Goal: Browse casually: Explore the website without a specific task or goal

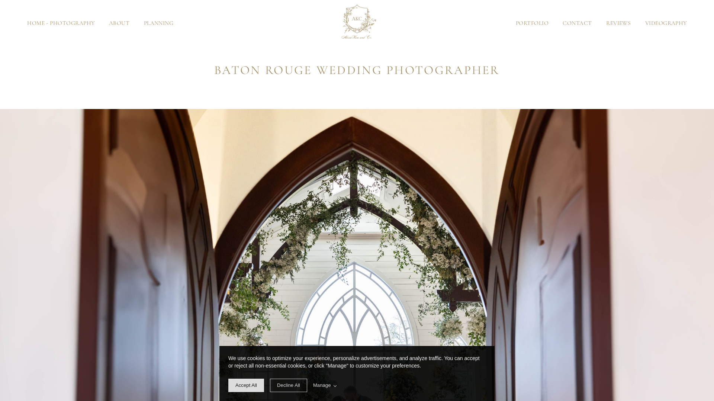
click at [65, 23] on link "Home - Photography" at bounding box center [61, 23] width 82 height 6
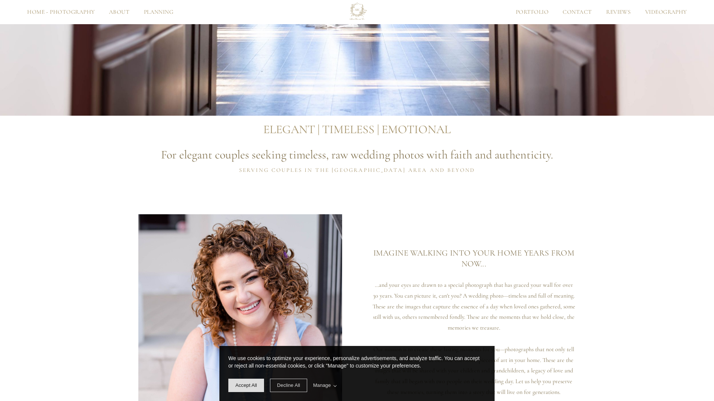
scroll to position [479, 0]
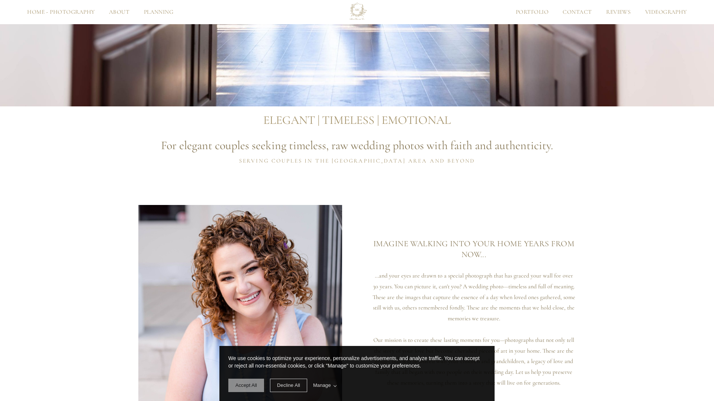
click at [247, 386] on span "Accept All" at bounding box center [247, 386] width 22 height 6
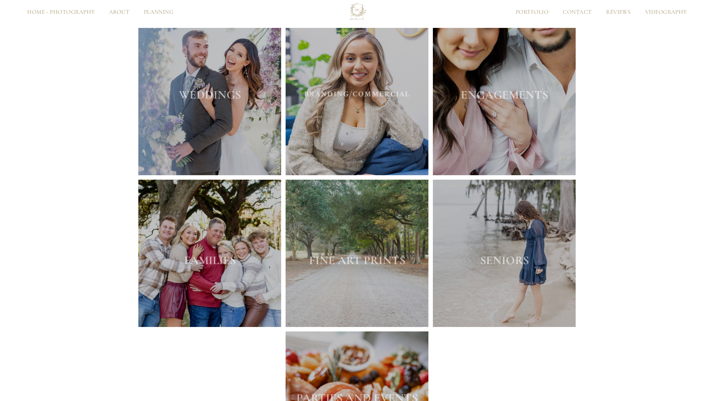
scroll to position [1328, 0]
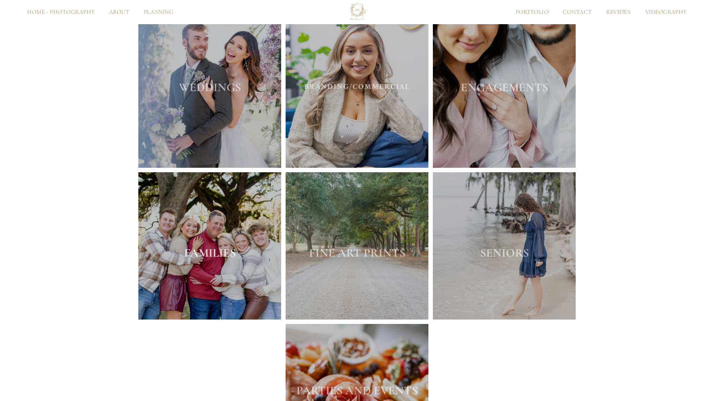
click at [190, 258] on strong "FAMILIES" at bounding box center [210, 253] width 52 height 15
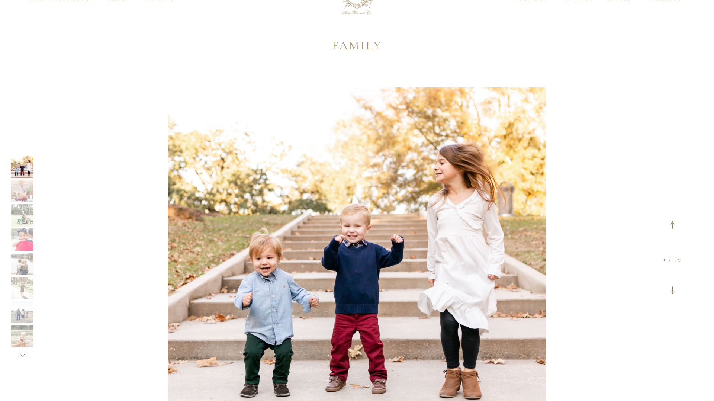
scroll to position [21, 0]
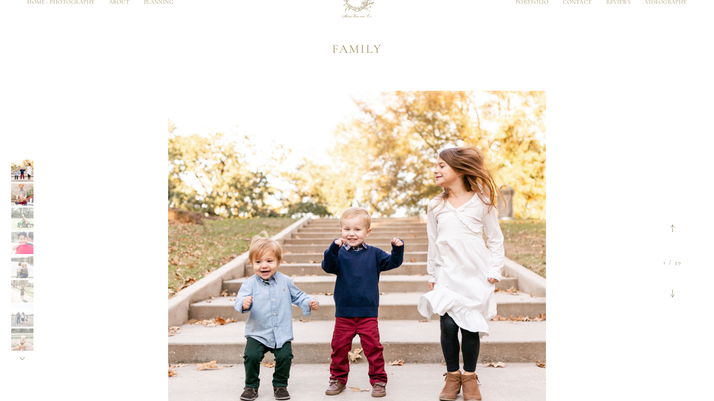
click at [23, 196] on div at bounding box center [22, 194] width 22 height 22
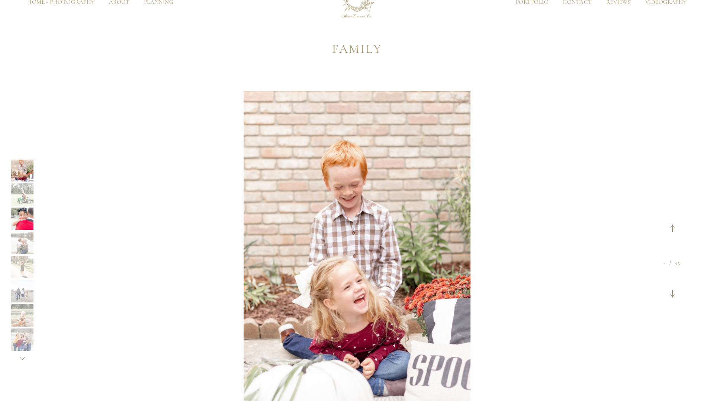
click at [21, 216] on div at bounding box center [22, 219] width 22 height 22
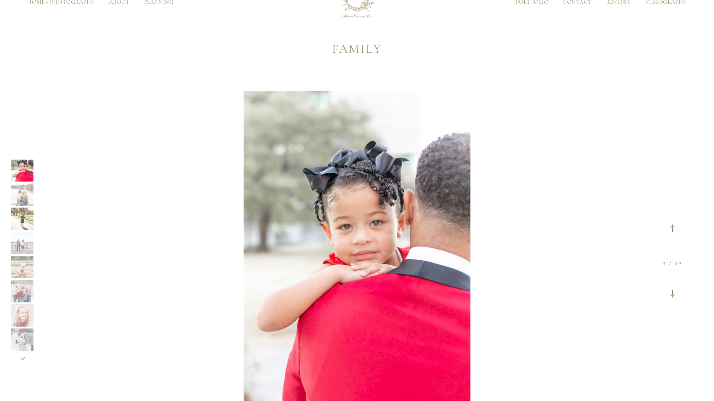
click at [22, 221] on div at bounding box center [22, 219] width 22 height 22
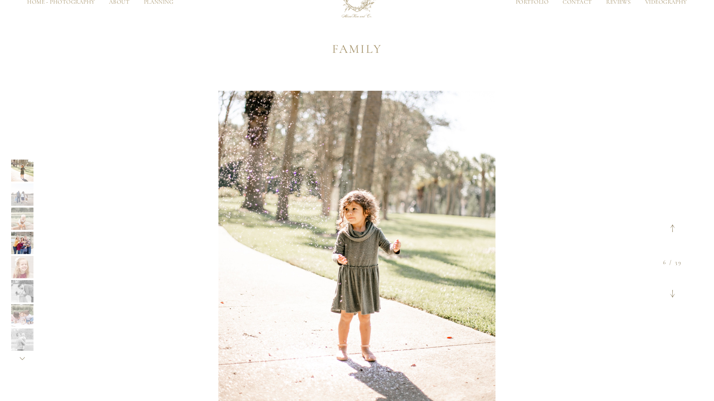
click at [20, 244] on div at bounding box center [22, 243] width 22 height 22
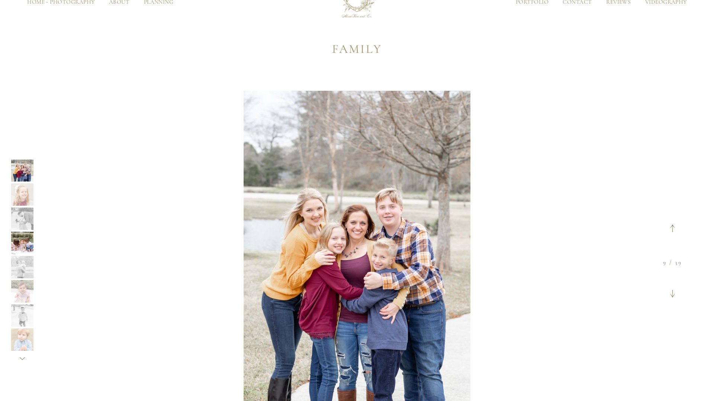
click at [20, 245] on div at bounding box center [22, 243] width 22 height 22
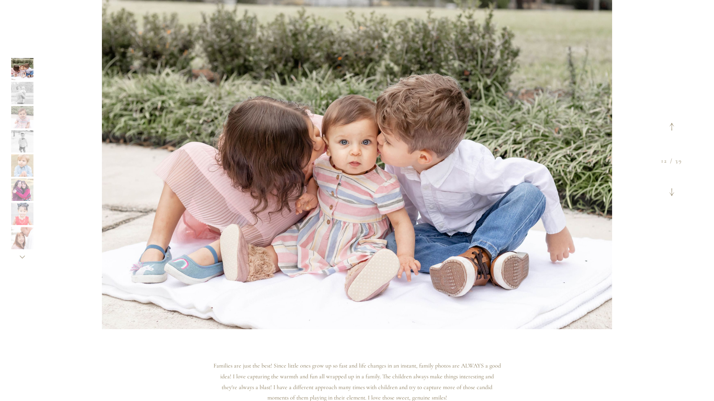
scroll to position [136, 0]
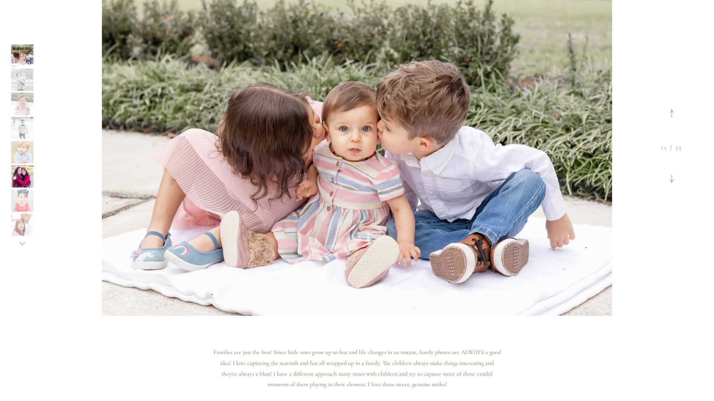
click at [19, 180] on div at bounding box center [22, 176] width 22 height 22
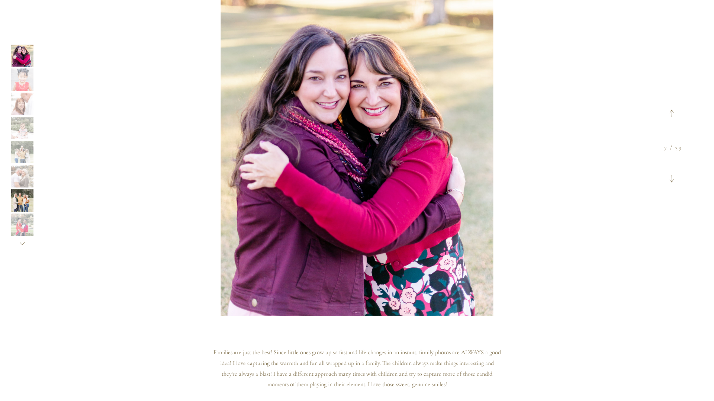
click at [20, 200] on div at bounding box center [22, 200] width 22 height 22
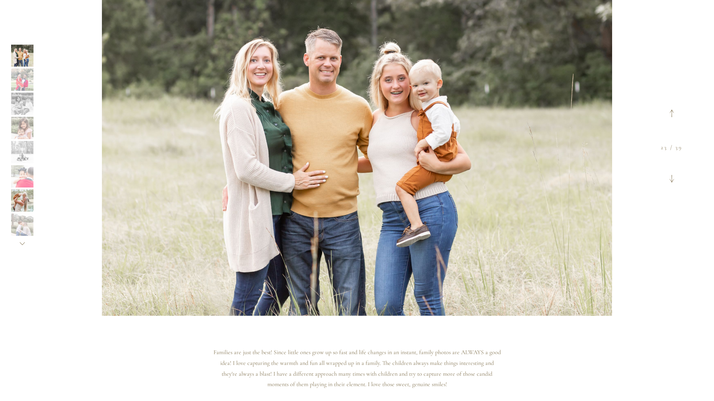
click at [22, 201] on div at bounding box center [22, 200] width 22 height 22
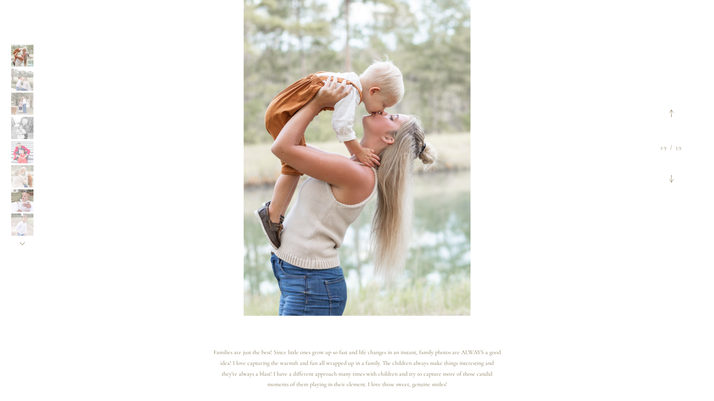
click at [21, 201] on div at bounding box center [22, 200] width 22 height 22
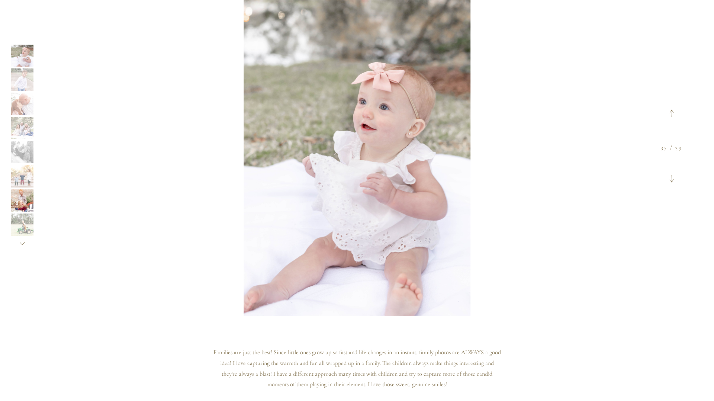
click at [21, 199] on div at bounding box center [22, 200] width 22 height 22
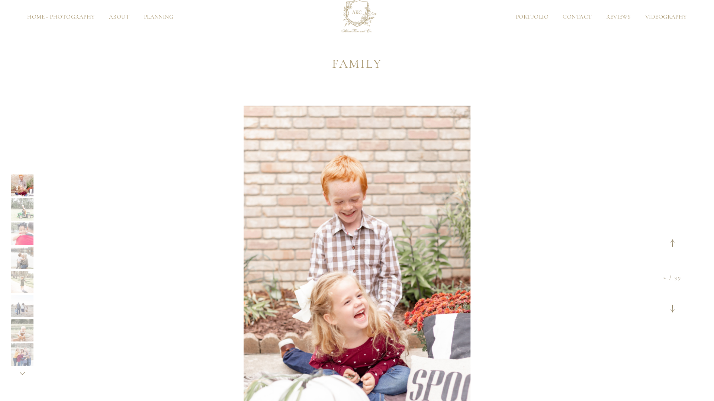
scroll to position [0, 0]
